Goal: Information Seeking & Learning: Learn about a topic

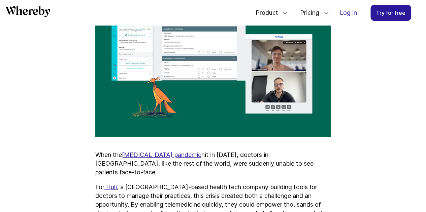
scroll to position [355, 0]
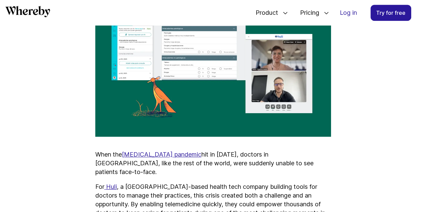
click at [204, 151] on p "When the [MEDICAL_DATA] pandemic hit in [DATE], doctors in [GEOGRAPHIC_DATA], l…" at bounding box center [213, 164] width 236 height 26
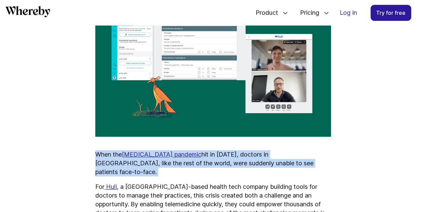
click at [204, 151] on p "When the [MEDICAL_DATA] pandemic hit in [DATE], doctors in [GEOGRAPHIC_DATA], l…" at bounding box center [213, 164] width 236 height 26
drag, startPoint x: 204, startPoint y: 122, endPoint x: 215, endPoint y: 136, distance: 18.0
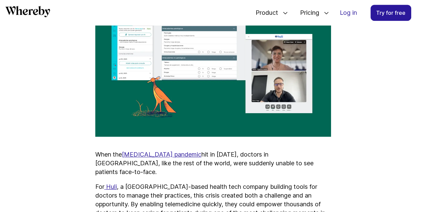
click at [212, 183] on p "For Huli , a [GEOGRAPHIC_DATA]-based health tech company building tools for doc…" at bounding box center [213, 205] width 236 height 44
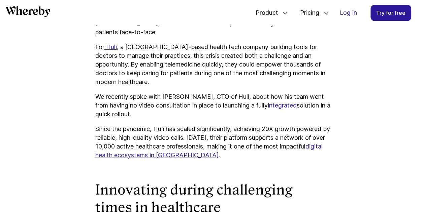
scroll to position [496, 0]
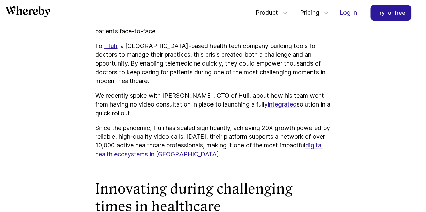
click at [186, 124] on p "Since the pandemic, Huli has scaled significantly, achieving 20X growth powered…" at bounding box center [213, 141] width 236 height 35
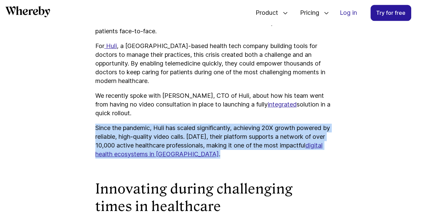
click at [186, 124] on p "Since the pandemic, Huli has scaled significantly, achieving 20X growth powered…" at bounding box center [213, 141] width 236 height 35
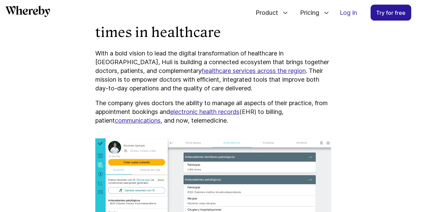
scroll to position [664, 0]
